Goal: Transaction & Acquisition: Purchase product/service

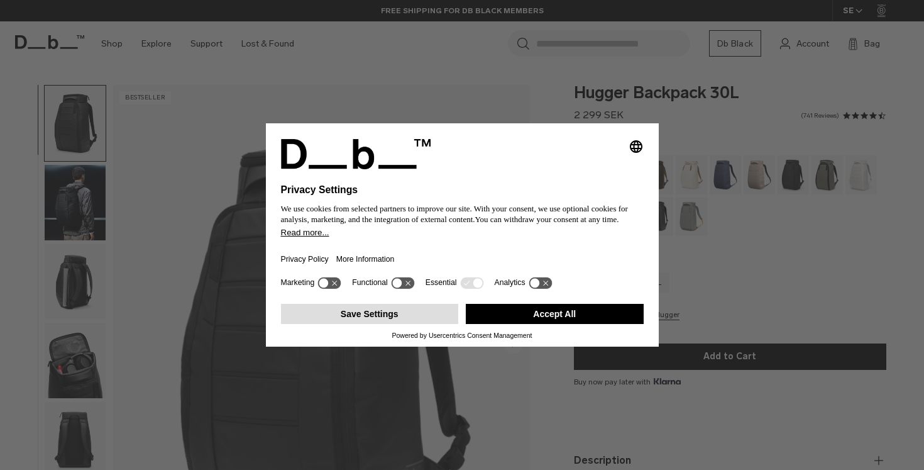
click at [405, 324] on button "Save Settings" at bounding box center [370, 314] width 178 height 20
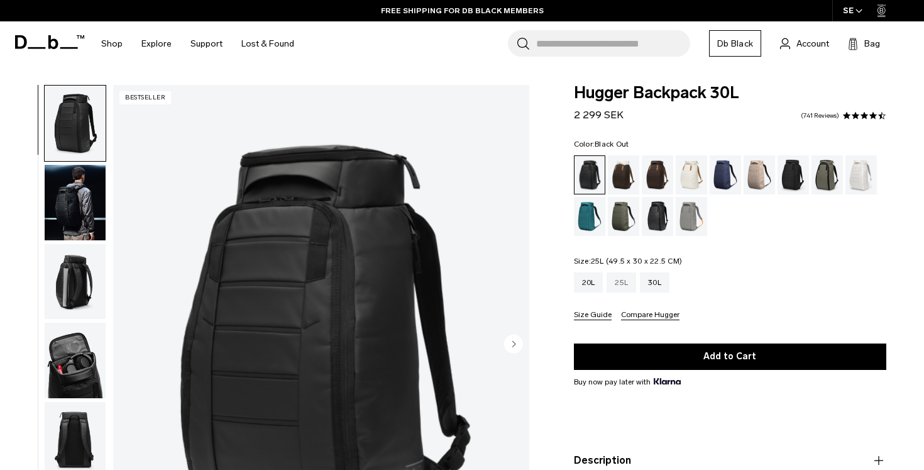
click at [625, 283] on div "25L" at bounding box center [622, 282] width 30 height 20
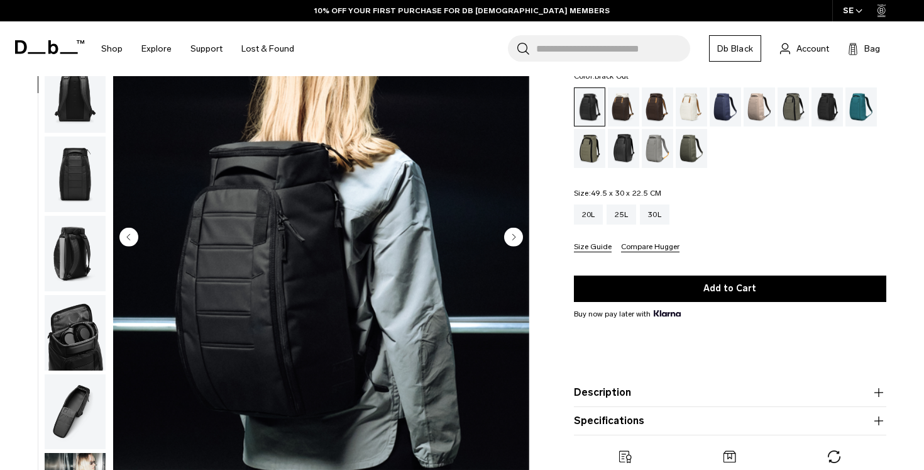
scroll to position [108, 0]
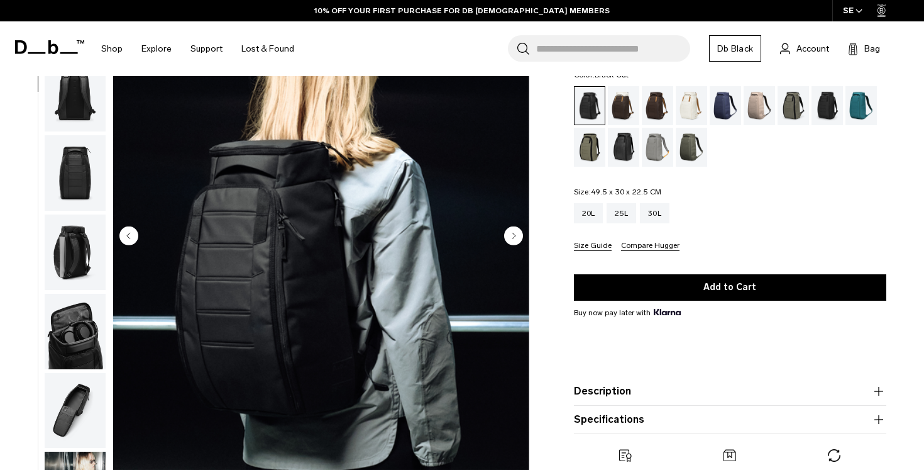
click at [511, 241] on circle "Next slide" at bounding box center [513, 235] width 19 height 19
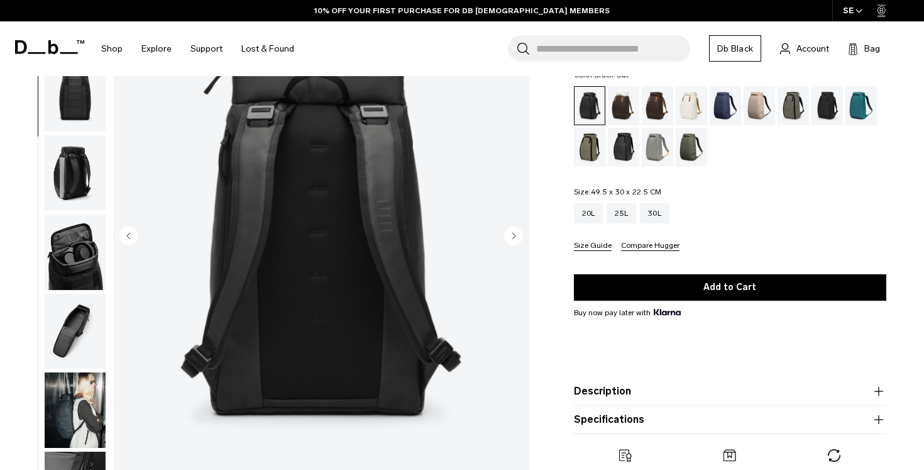
click at [511, 241] on circle "Next slide" at bounding box center [513, 235] width 19 height 19
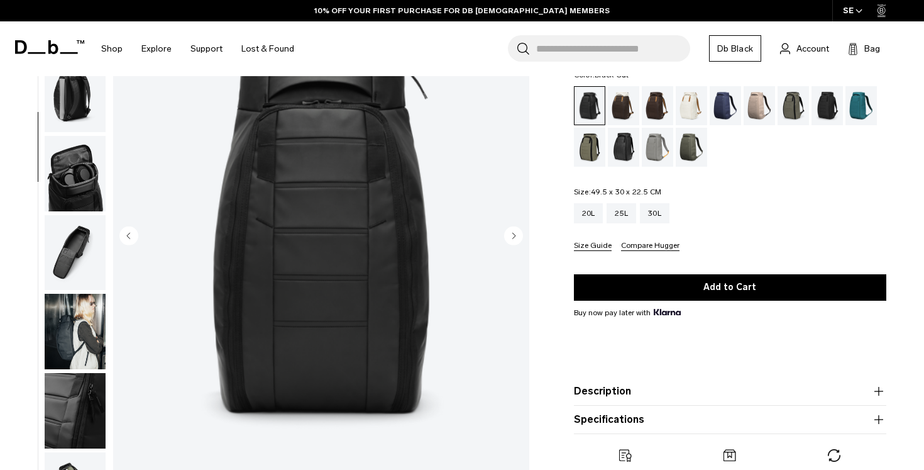
click at [511, 241] on circle "Next slide" at bounding box center [513, 235] width 19 height 19
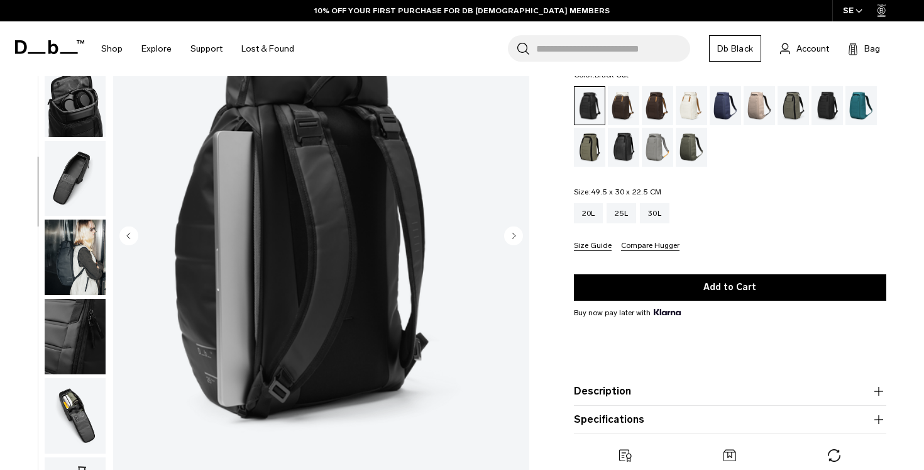
scroll to position [316, 0]
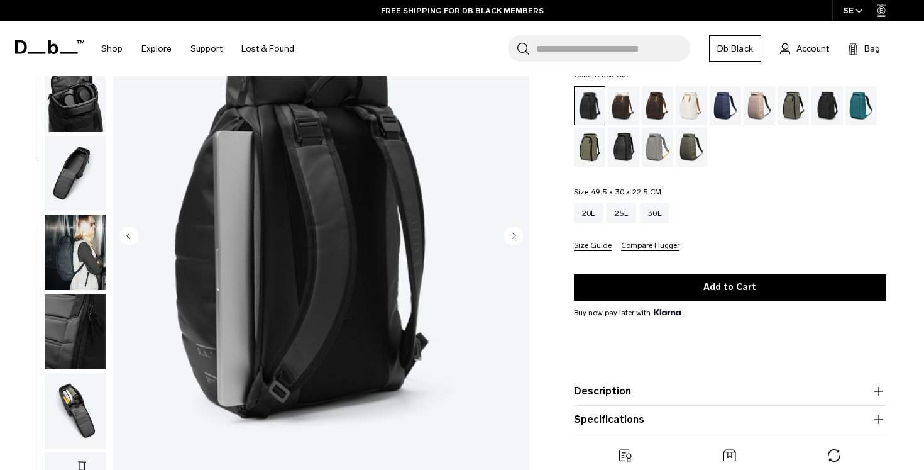
click at [511, 241] on circle "Next slide" at bounding box center [513, 235] width 19 height 19
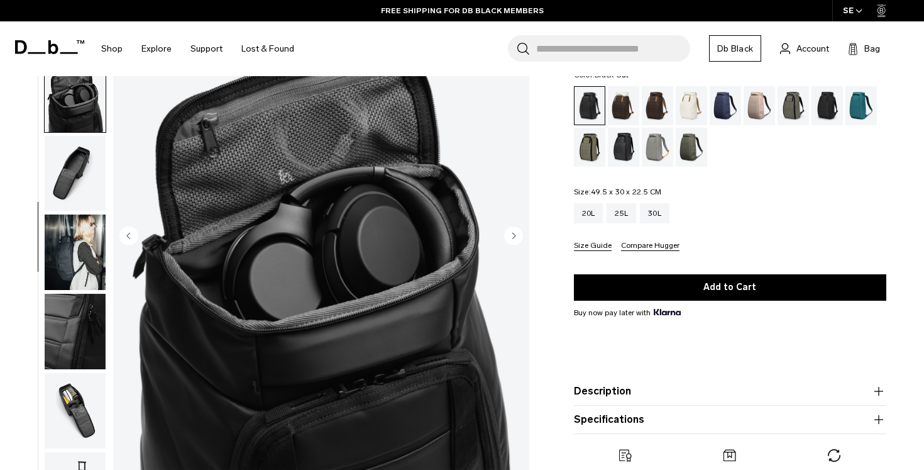
scroll to position [347, 0]
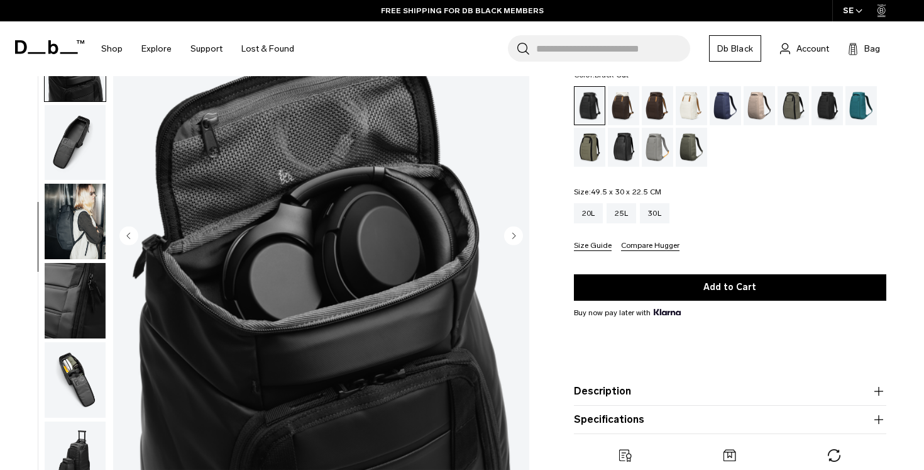
click at [511, 241] on circle "Next slide" at bounding box center [513, 235] width 19 height 19
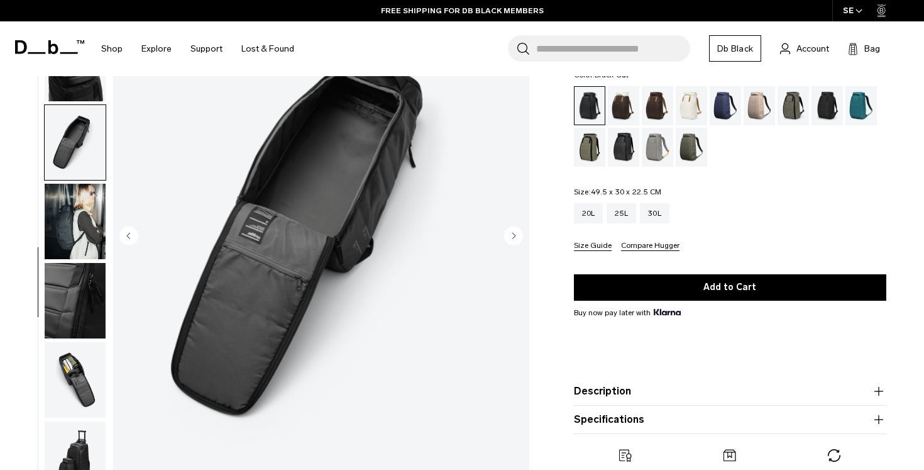
click at [511, 241] on circle "Next slide" at bounding box center [513, 235] width 19 height 19
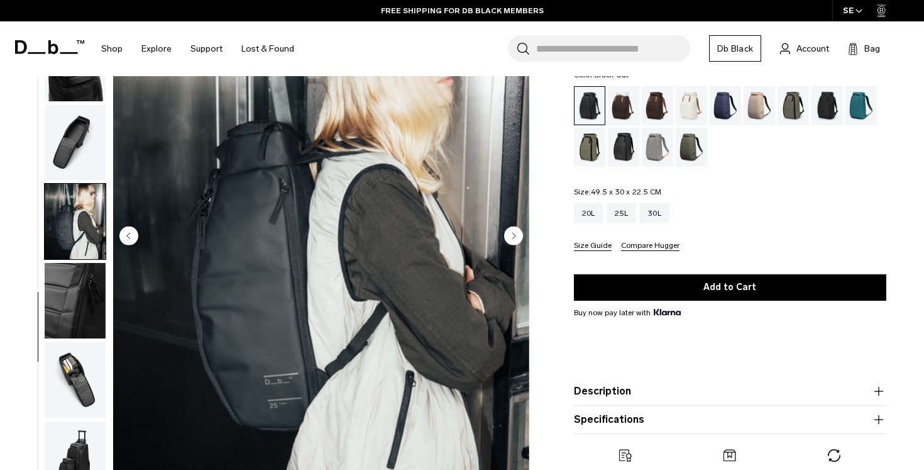
click at [511, 241] on circle "Next slide" at bounding box center [513, 235] width 19 height 19
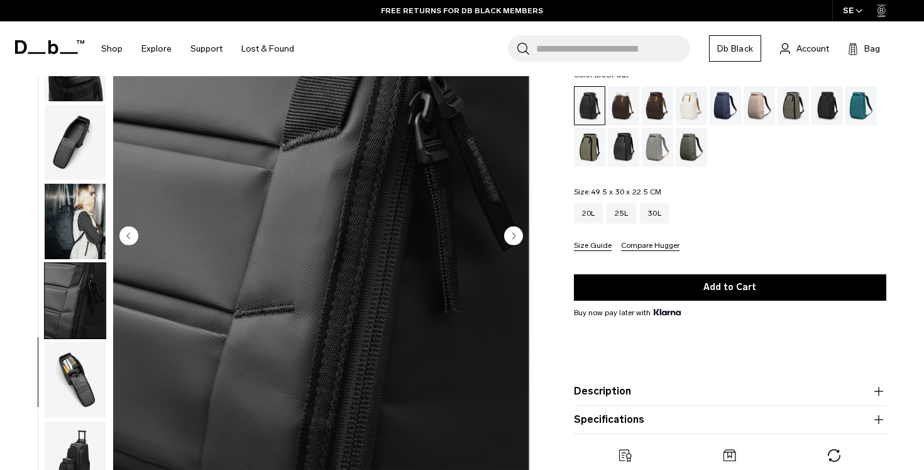
click at [511, 241] on circle "Next slide" at bounding box center [513, 235] width 19 height 19
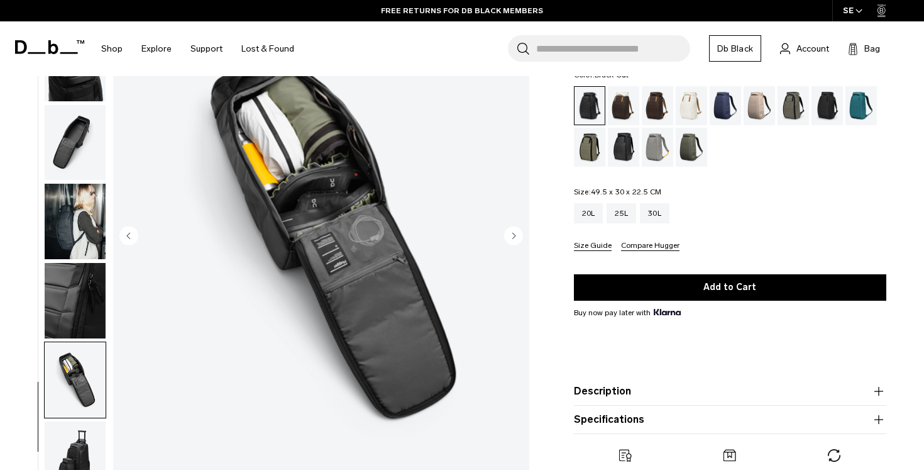
click at [511, 241] on circle "Next slide" at bounding box center [513, 235] width 19 height 19
